Goal: Navigation & Orientation: Understand site structure

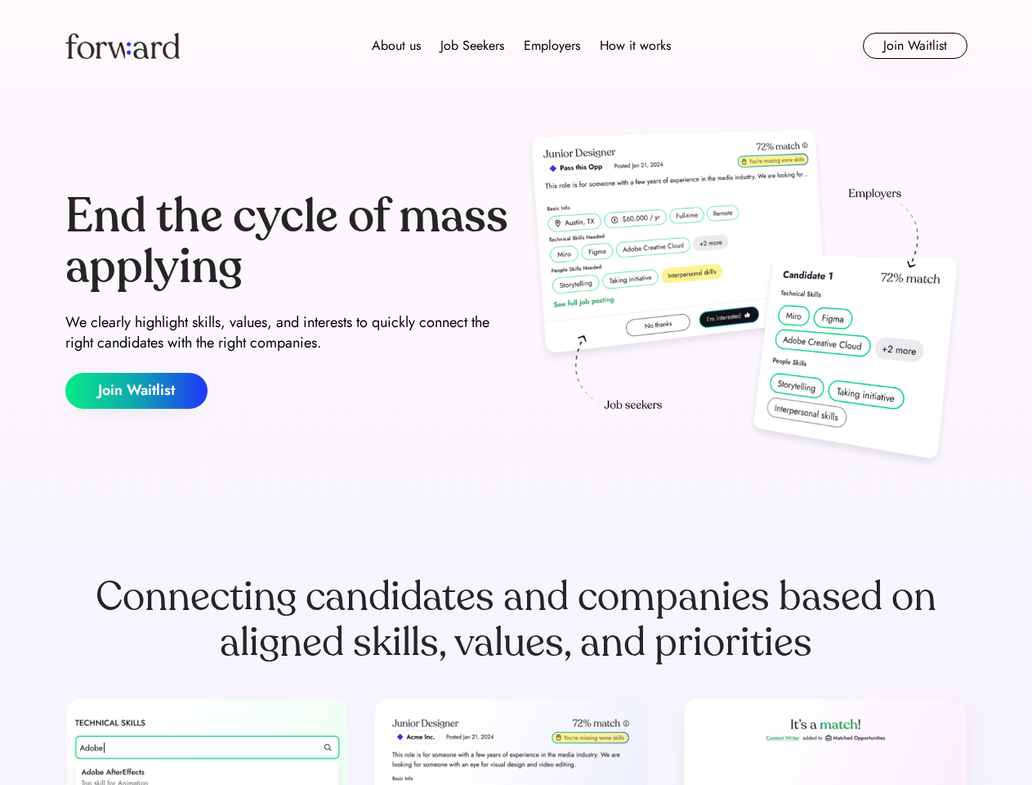
click at [516, 392] on div "End the cycle of mass applying We clearly highlight skills, values, and interes…" at bounding box center [516, 299] width 902 height 351
click at [517, 46] on div "About us Job Seekers Employers How it works" at bounding box center [521, 46] width 644 height 20
click at [123, 46] on img at bounding box center [122, 46] width 114 height 26
click at [522, 46] on div "About us Job Seekers Employers How it works" at bounding box center [521, 46] width 644 height 20
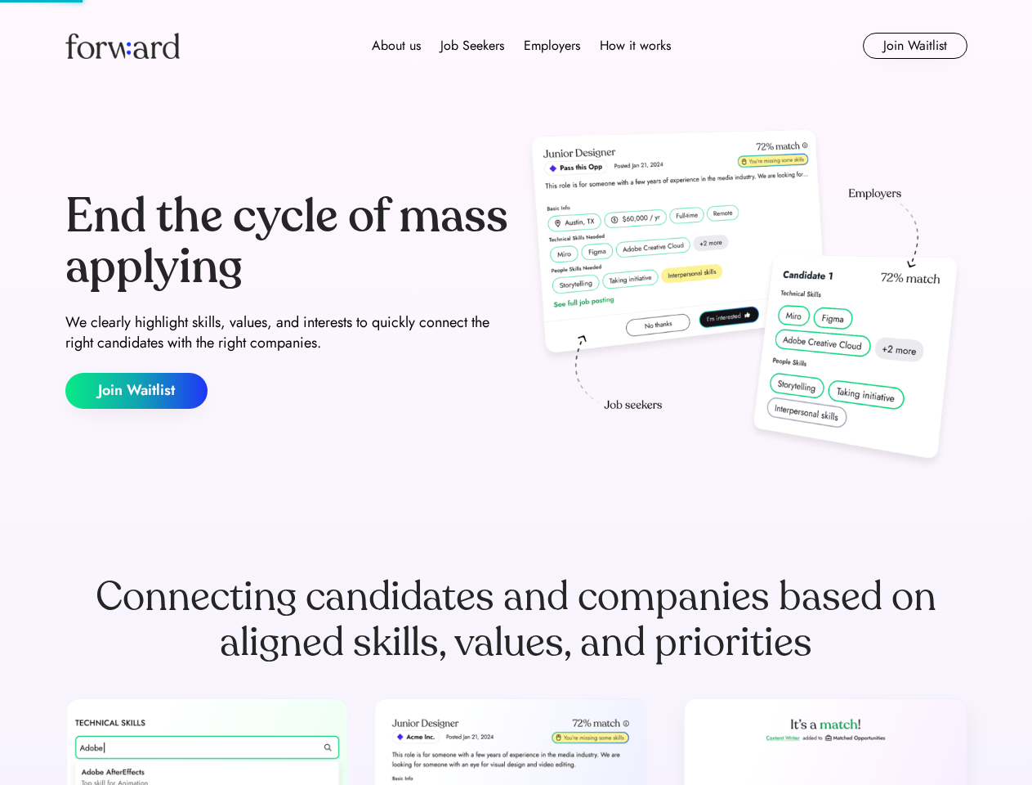
click at [396, 46] on div "About us" at bounding box center [396, 46] width 49 height 20
click at [472, 46] on div "Job Seekers" at bounding box center [473, 46] width 64 height 20
click at [552, 46] on div "Employers" at bounding box center [552, 46] width 56 height 20
click at [634, 46] on div "How it works" at bounding box center [635, 46] width 71 height 20
click at [915, 46] on button "Join Waitlist" at bounding box center [915, 46] width 105 height 26
